Goal: Check status: Check status

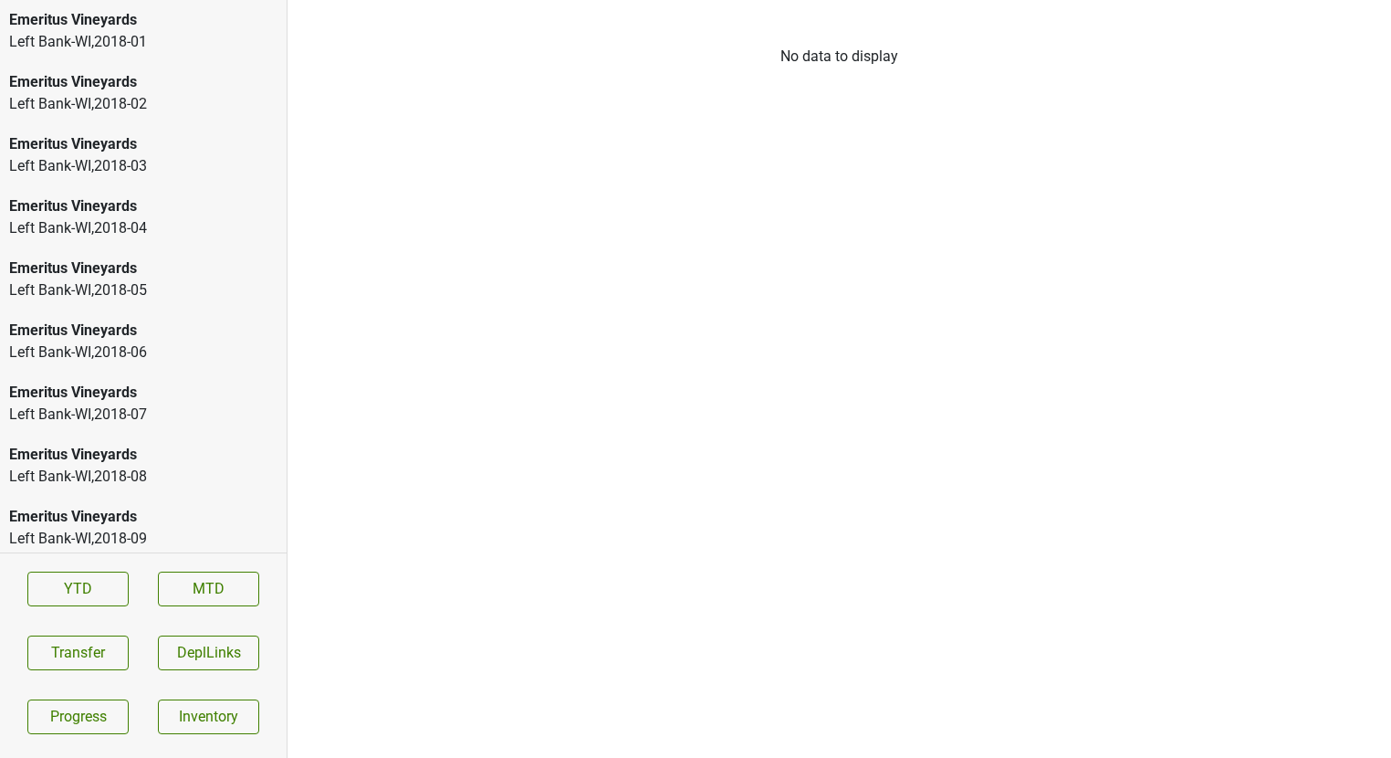
scroll to position [2045, 0]
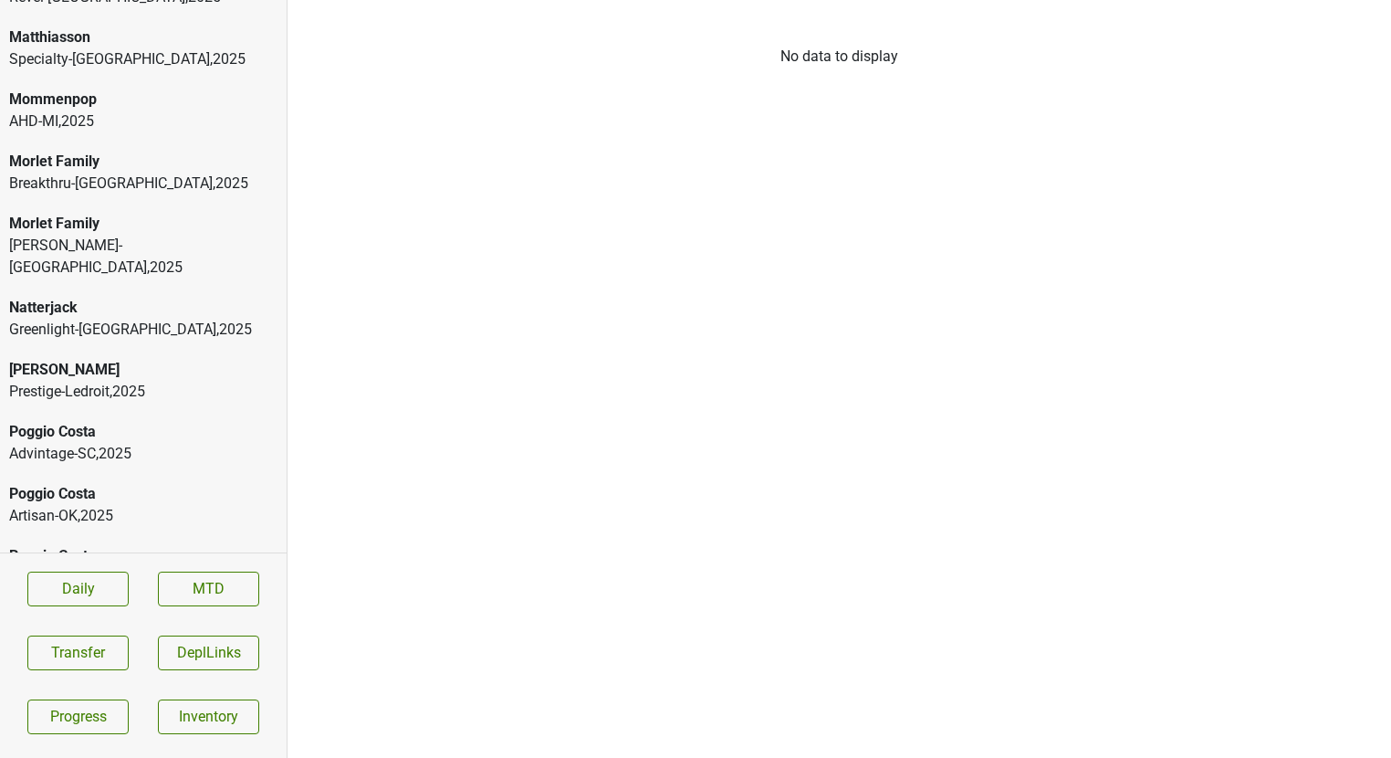
scroll to position [3669, 0]
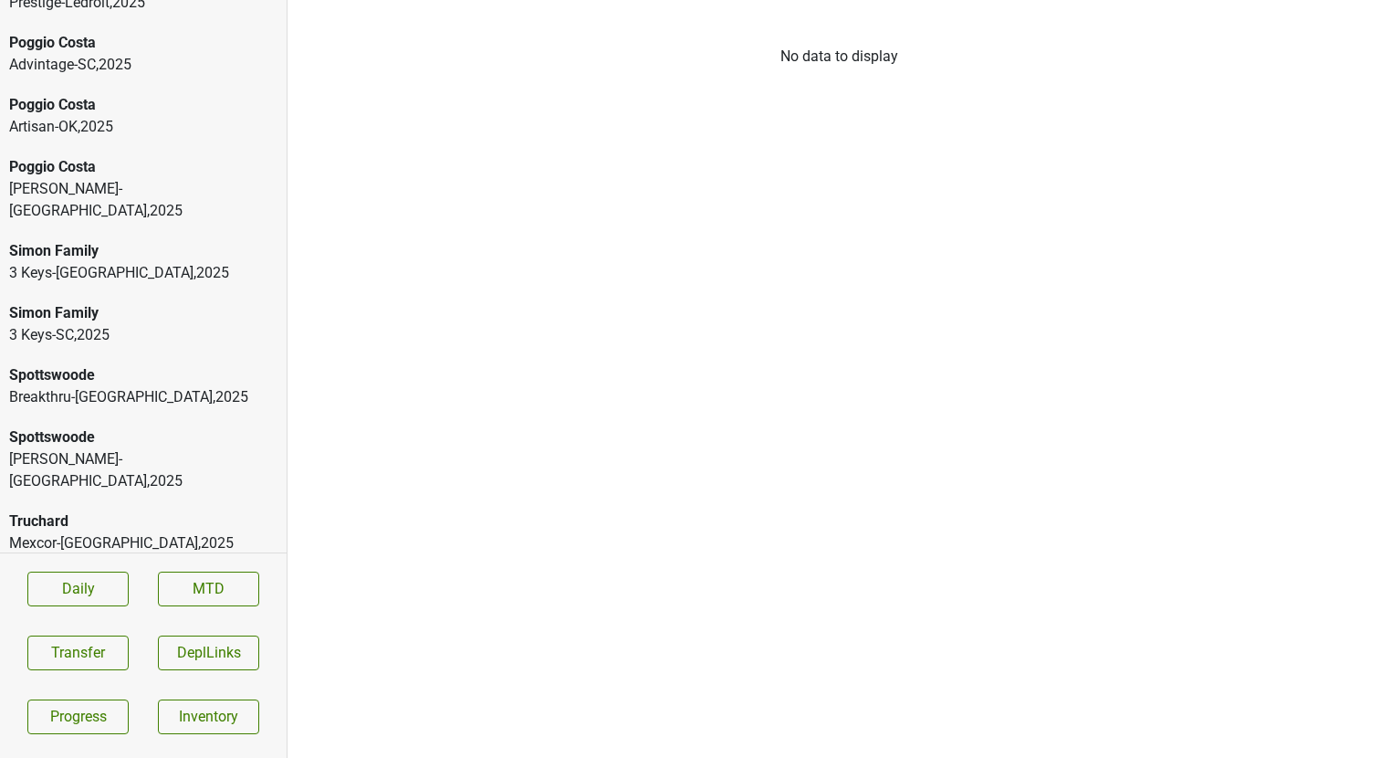
click at [79, 656] on div "Curated-SC , 2025" at bounding box center [143, 667] width 268 height 22
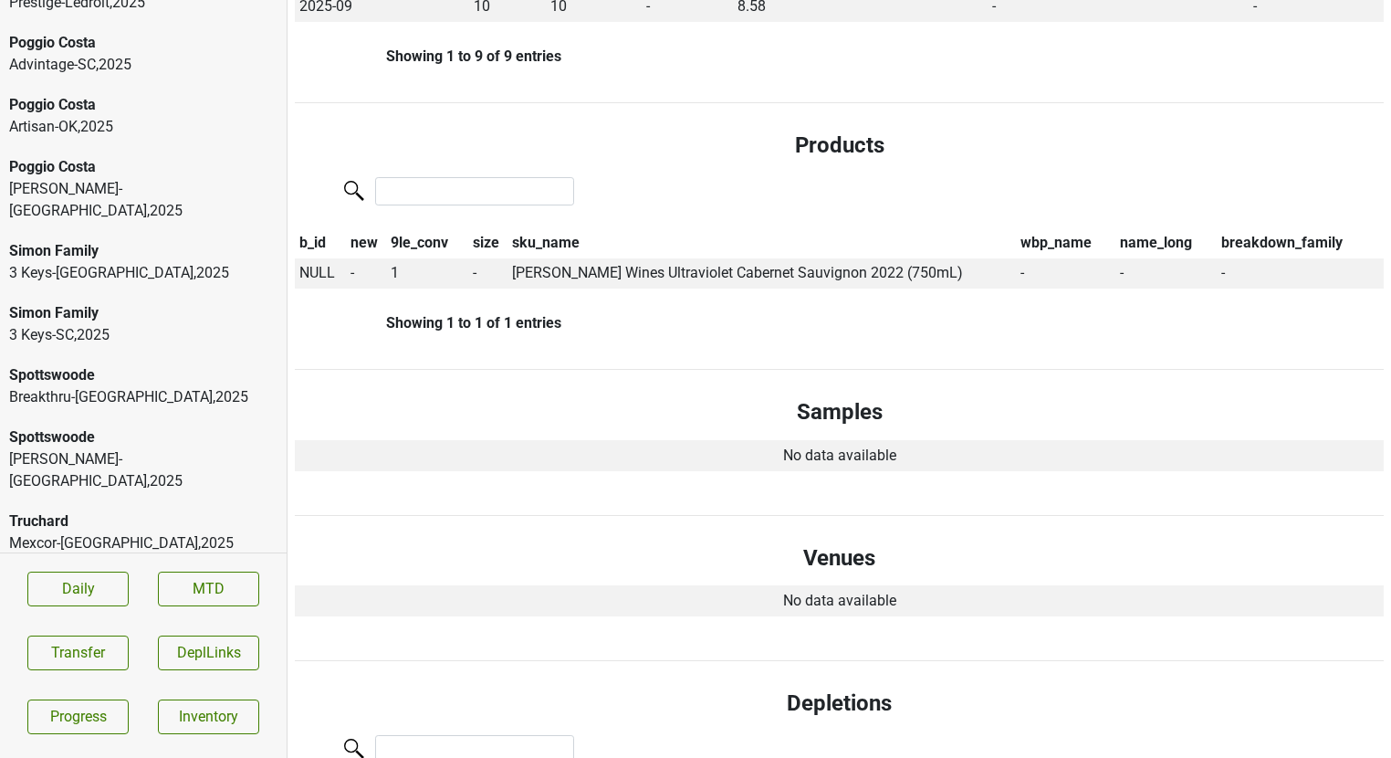
scroll to position [763, 0]
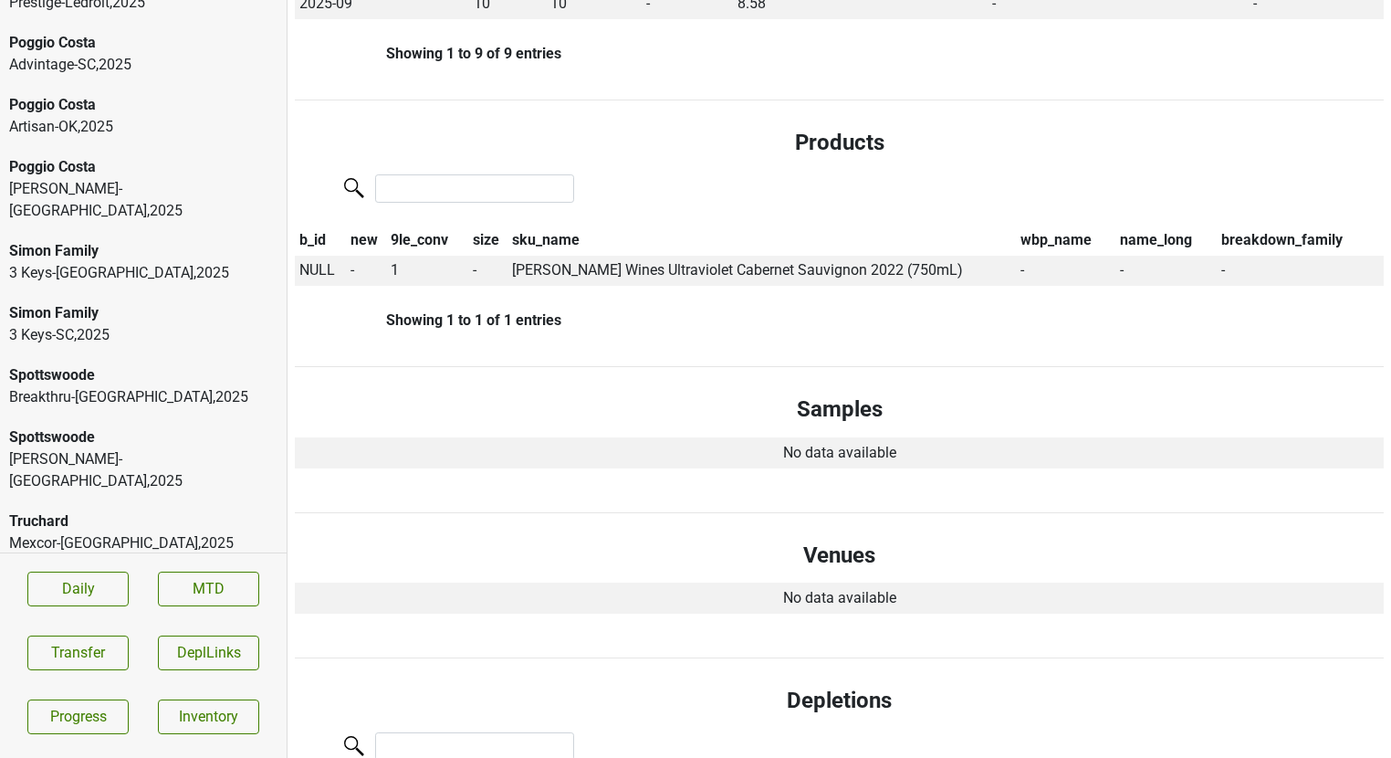
click at [188, 532] on div "Mexcor-[GEOGRAPHIC_DATA] , 2025" at bounding box center [143, 543] width 268 height 22
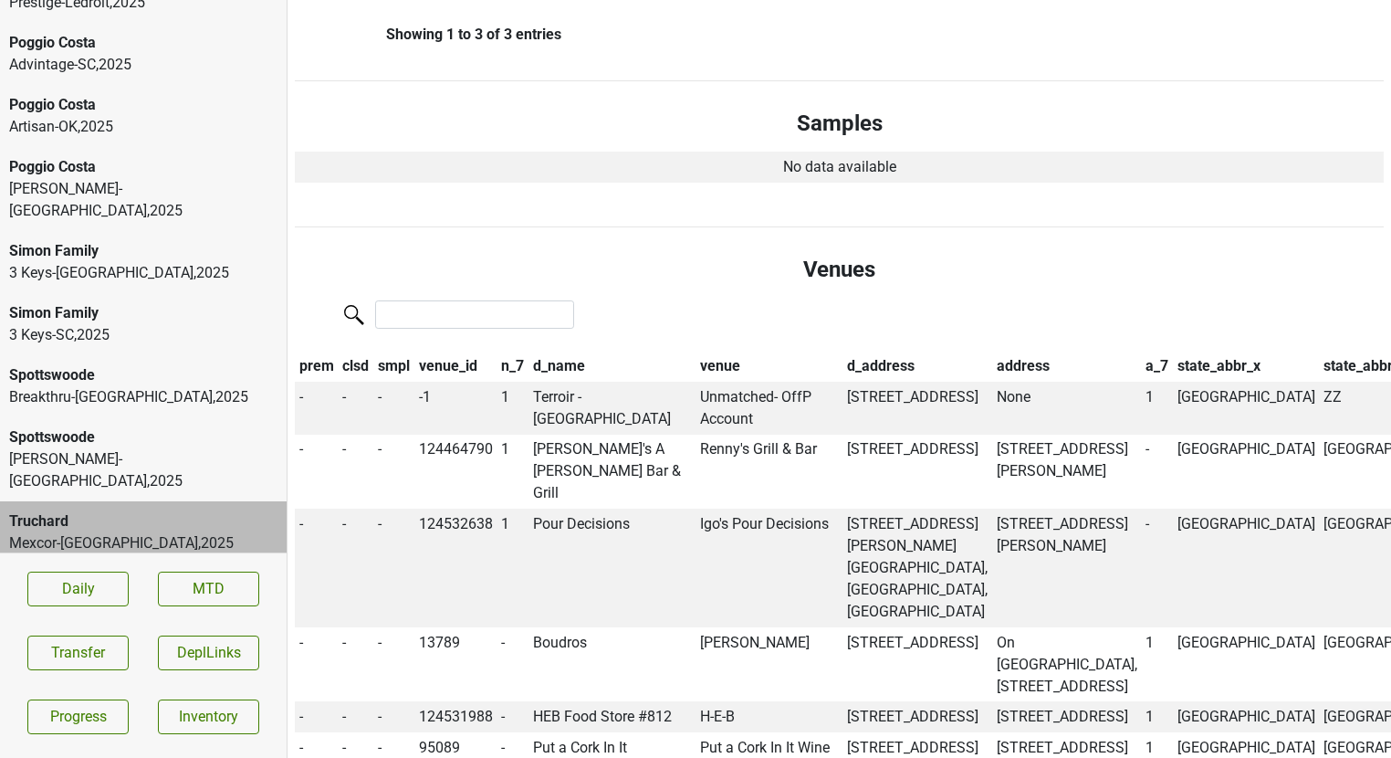
scroll to position [1203, 0]
